Goal: Task Accomplishment & Management: Manage account settings

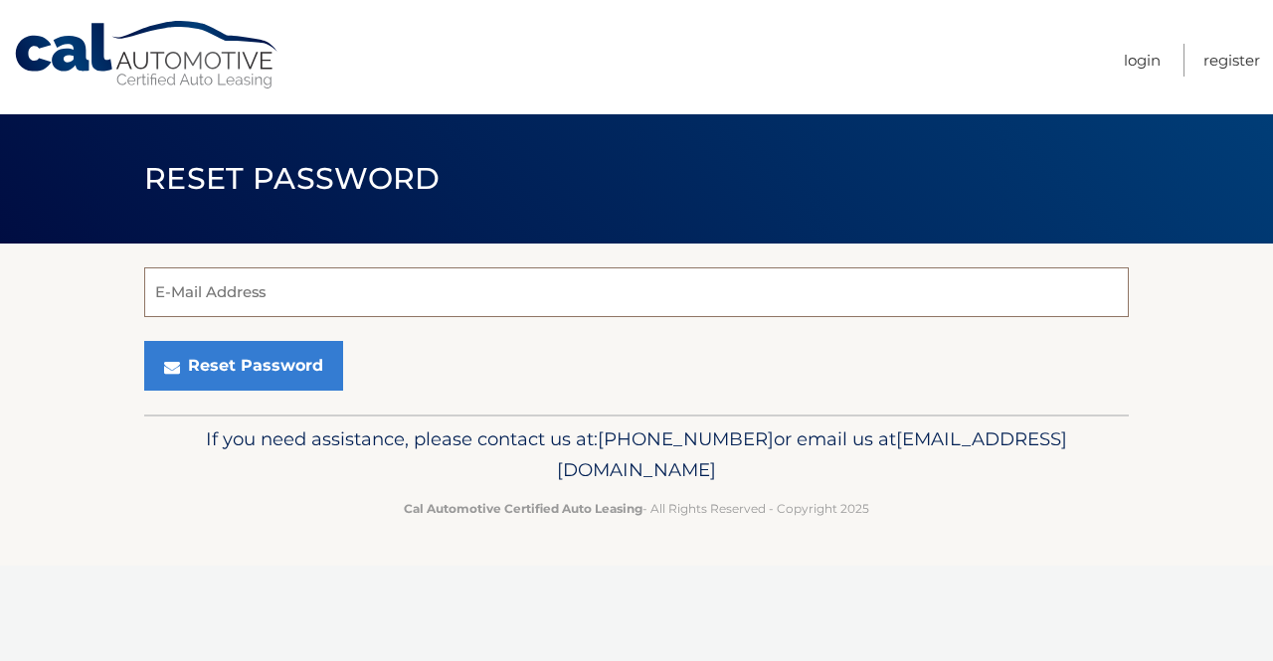
click at [393, 300] on input "E-Mail Address" at bounding box center [636, 292] width 984 height 50
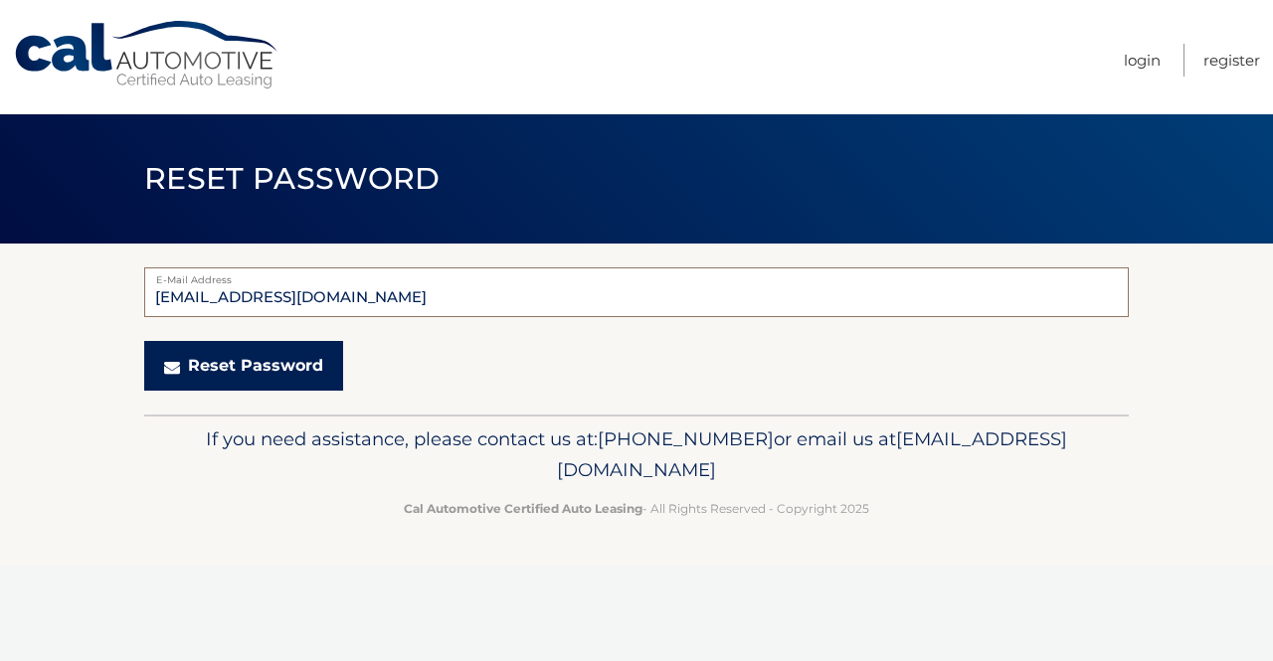
type input "ivysham29@outlook.com"
click at [263, 365] on button "Reset Password" at bounding box center [243, 366] width 199 height 50
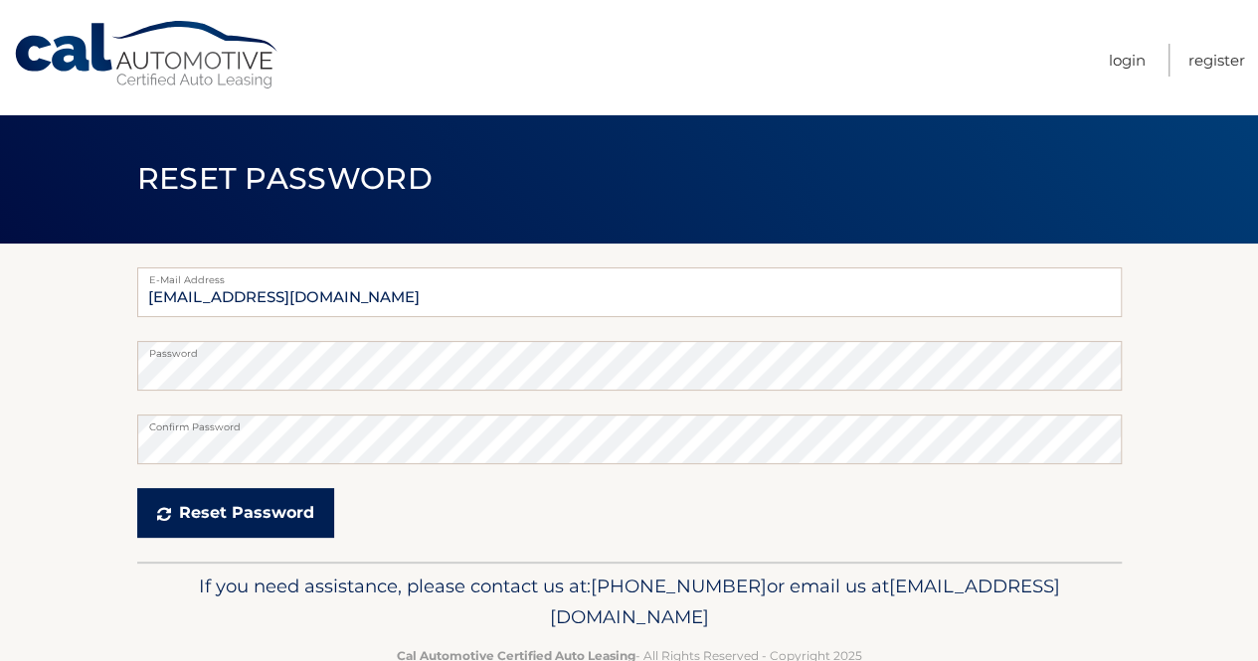
click at [244, 507] on button "Reset Password" at bounding box center [235, 513] width 197 height 50
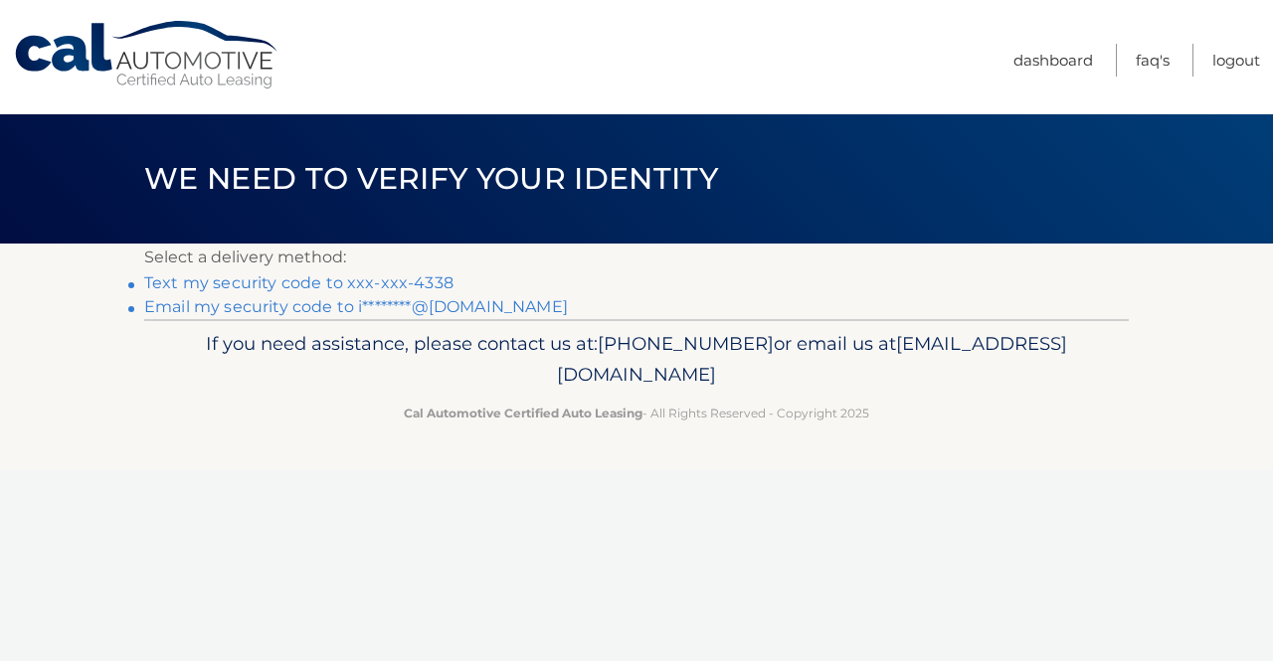
click at [276, 279] on link "Text my security code to xxx-xxx-4338" at bounding box center [298, 282] width 309 height 19
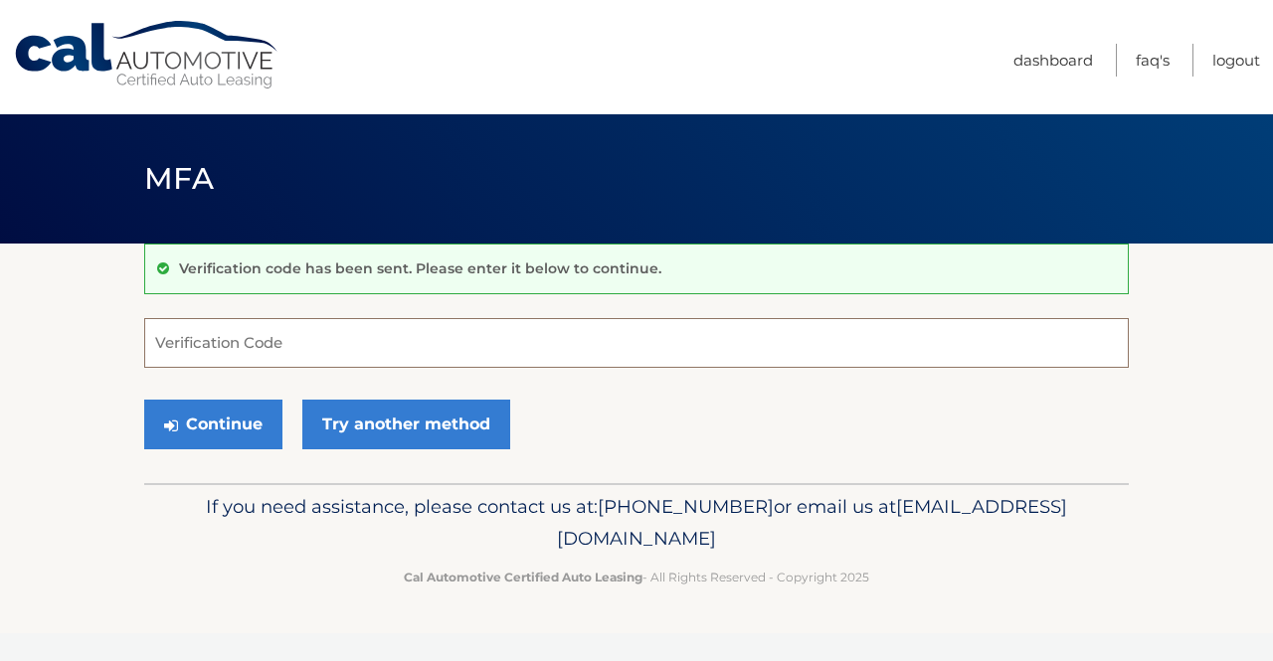
click at [376, 350] on input "Verification Code" at bounding box center [636, 343] width 984 height 50
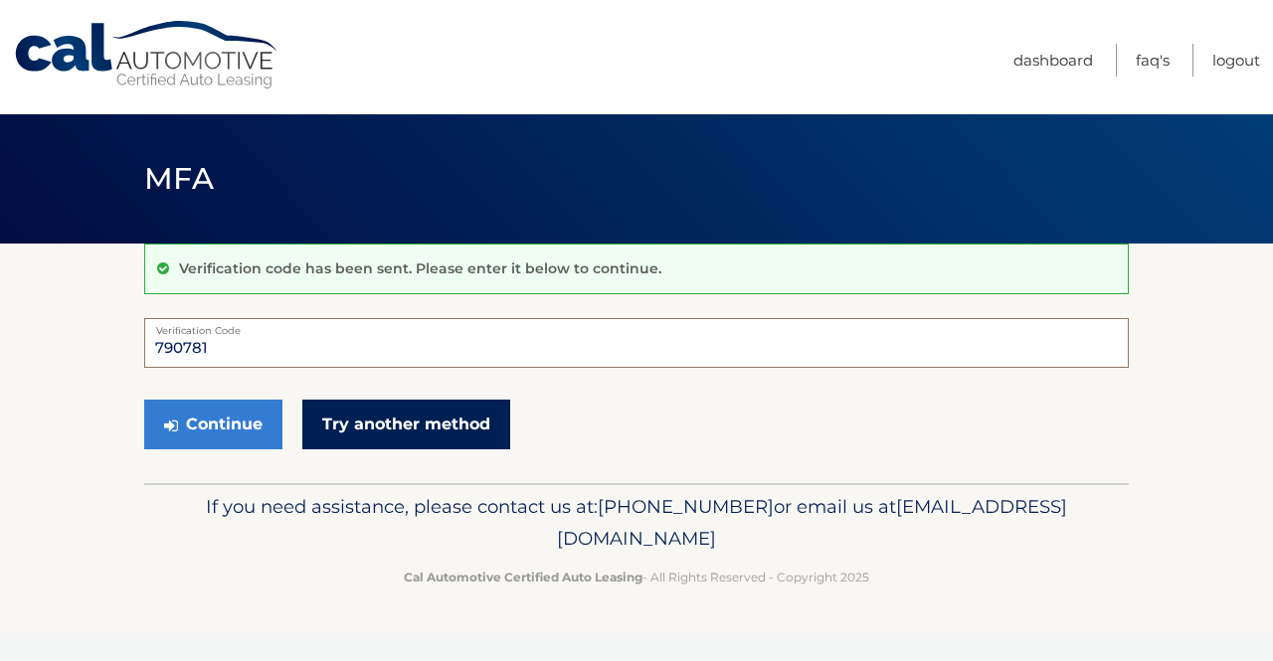
type input "790781"
click at [406, 415] on link "Try another method" at bounding box center [406, 425] width 208 height 50
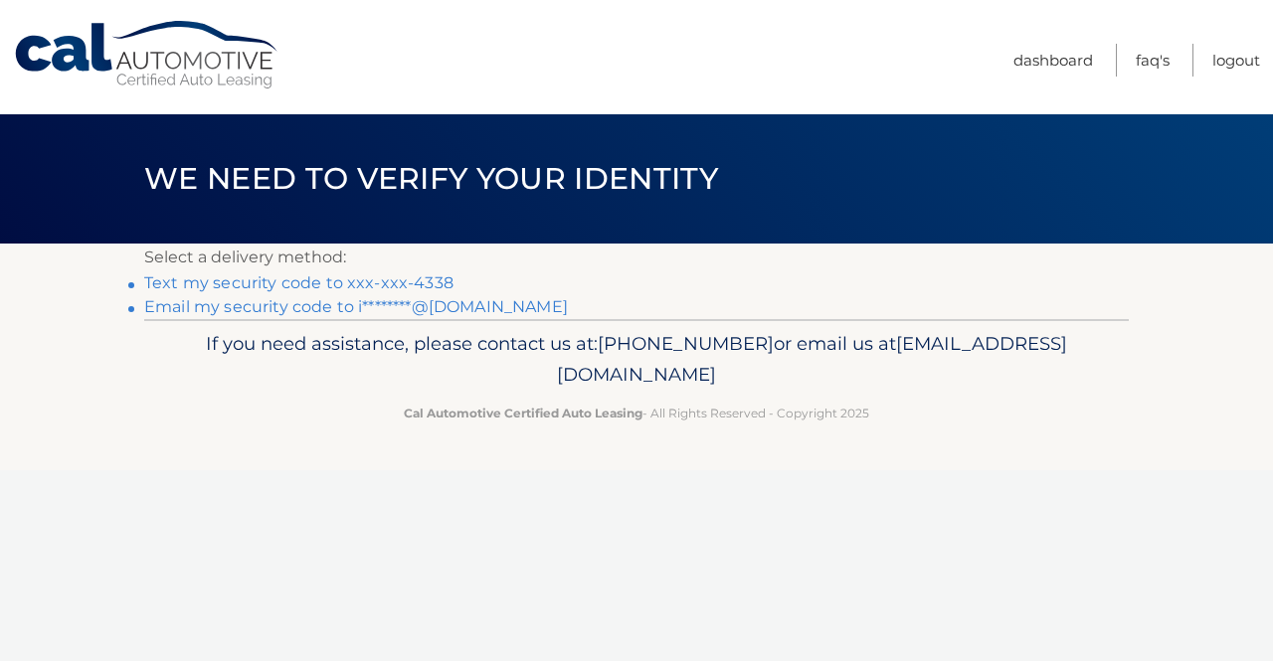
click at [380, 280] on link "Text my security code to xxx-xxx-4338" at bounding box center [298, 282] width 309 height 19
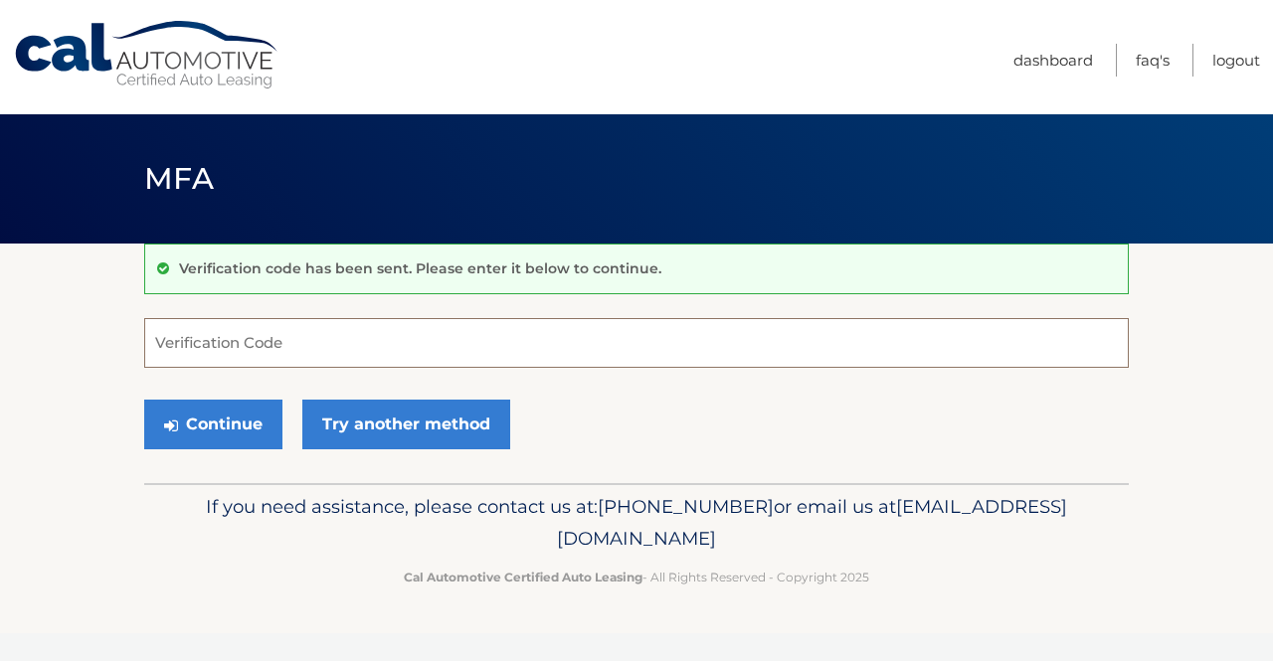
click at [268, 346] on input "Verification Code" at bounding box center [636, 343] width 984 height 50
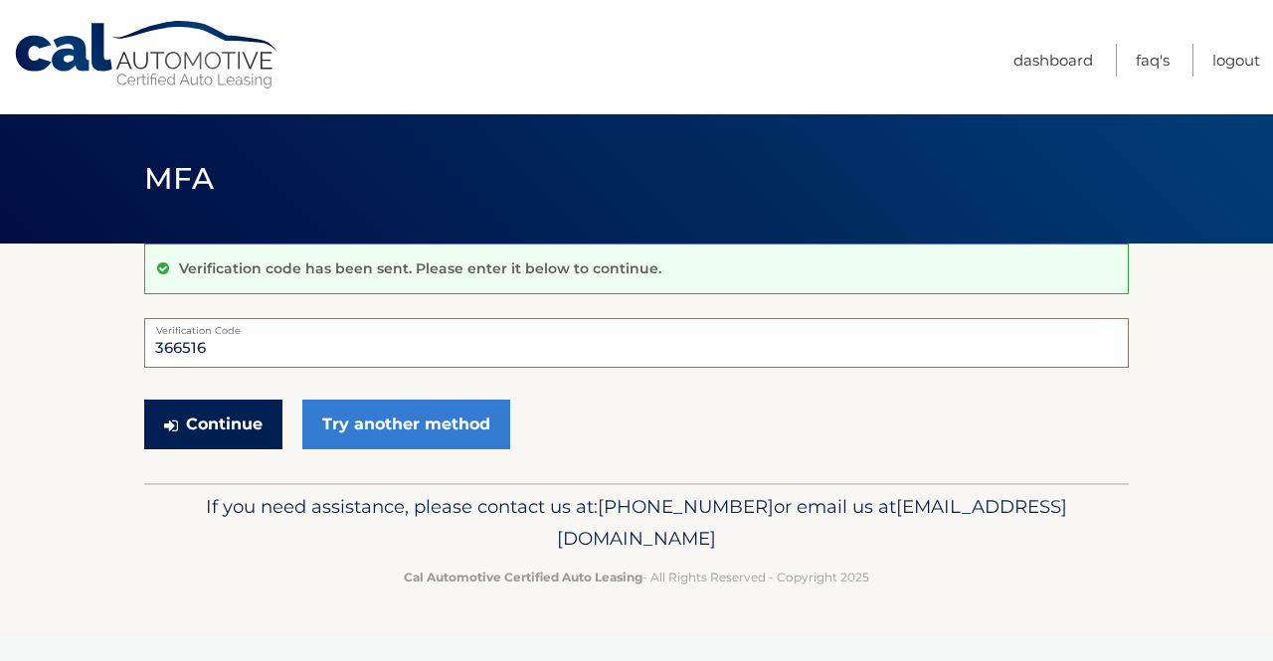
type input "366516"
click at [200, 430] on button "Continue" at bounding box center [213, 425] width 138 height 50
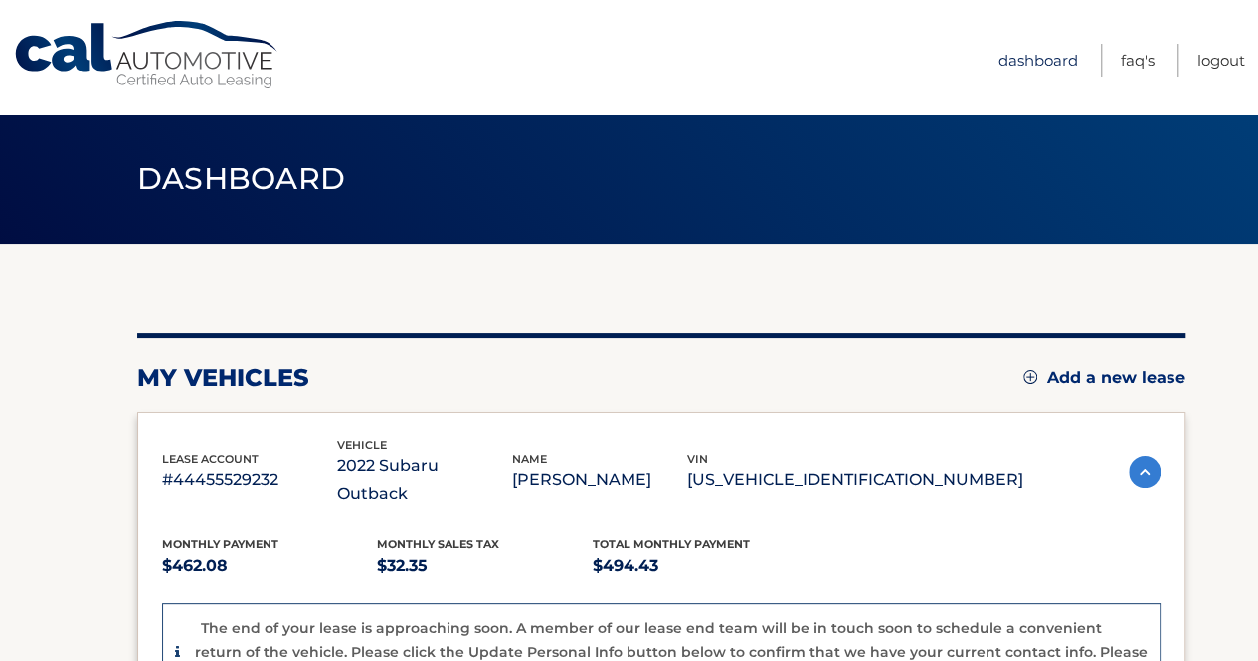
click at [1050, 58] on link "Dashboard" at bounding box center [1038, 60] width 80 height 33
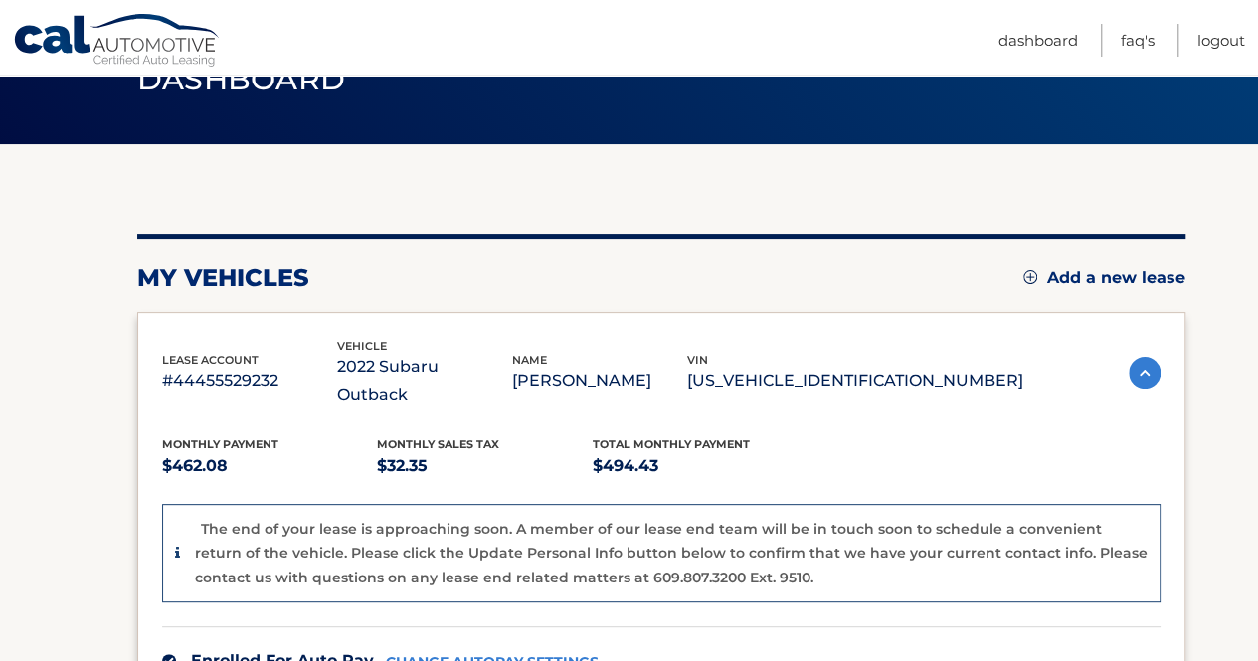
scroll to position [199, 0]
